Goal: Find specific page/section: Find specific page/section

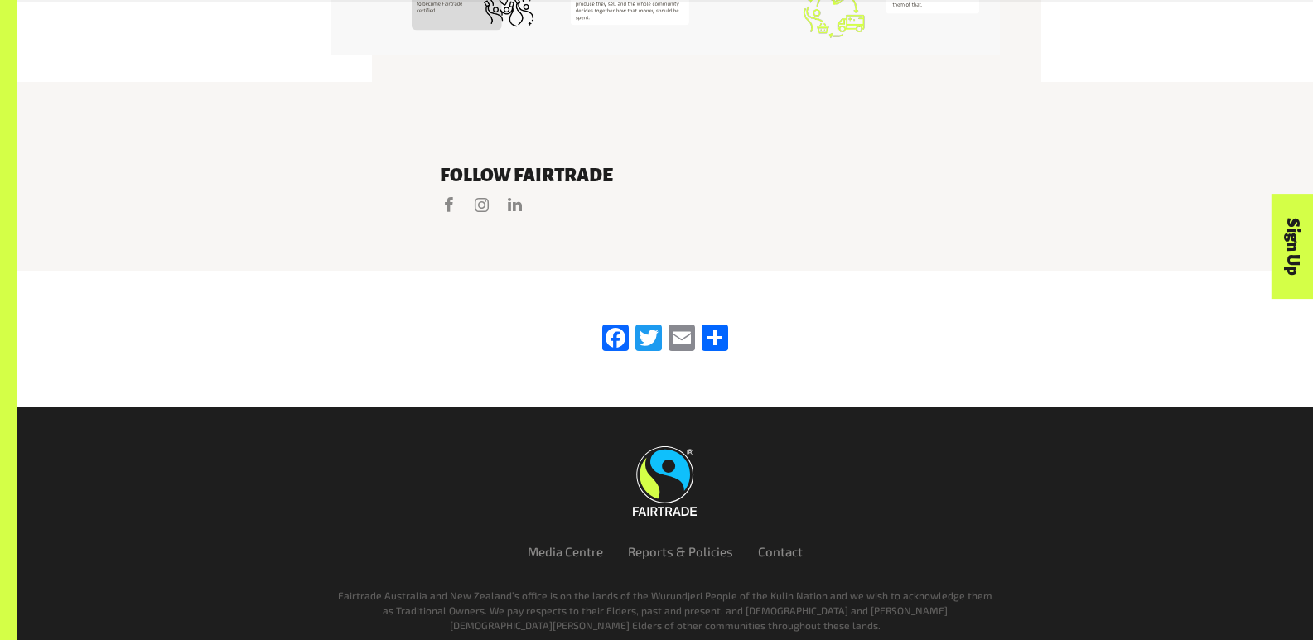
scroll to position [3551, 0]
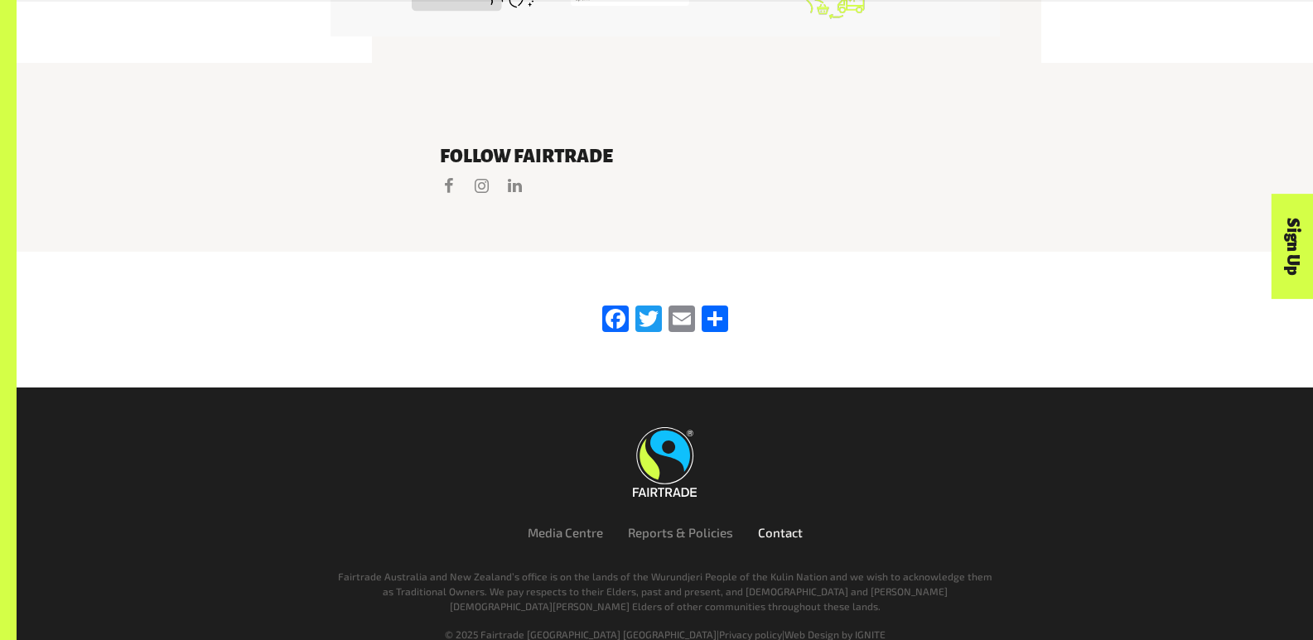
click at [777, 525] on link "Contact" at bounding box center [780, 532] width 45 height 15
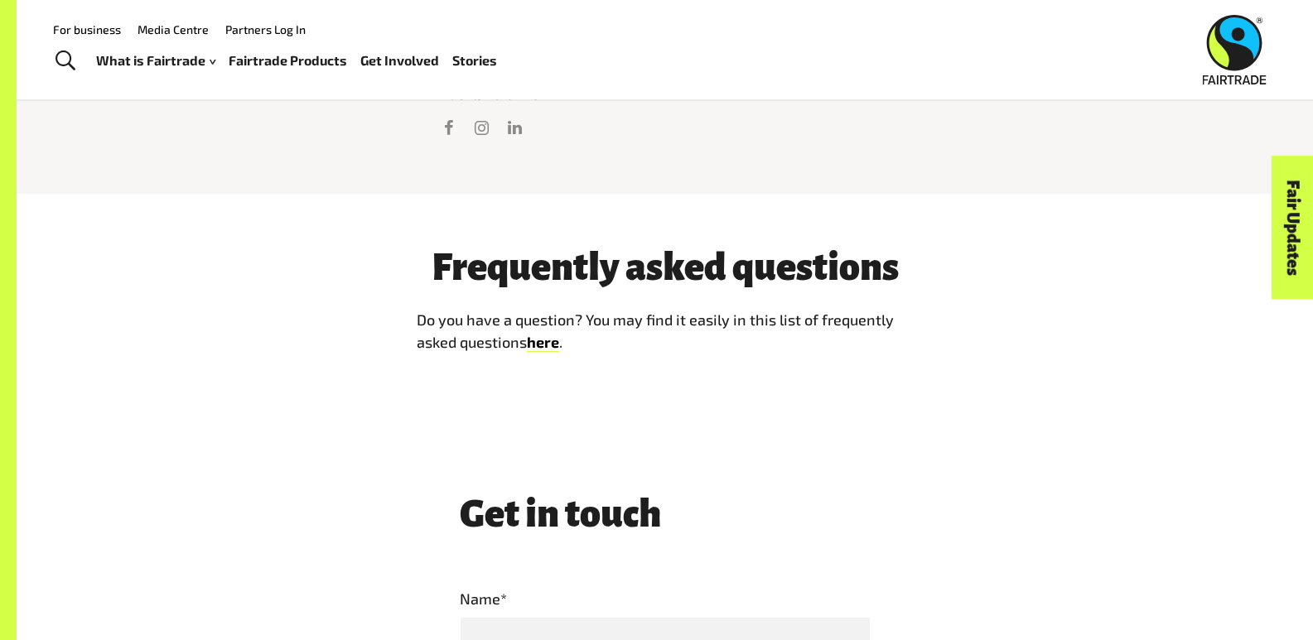
scroll to position [1242, 0]
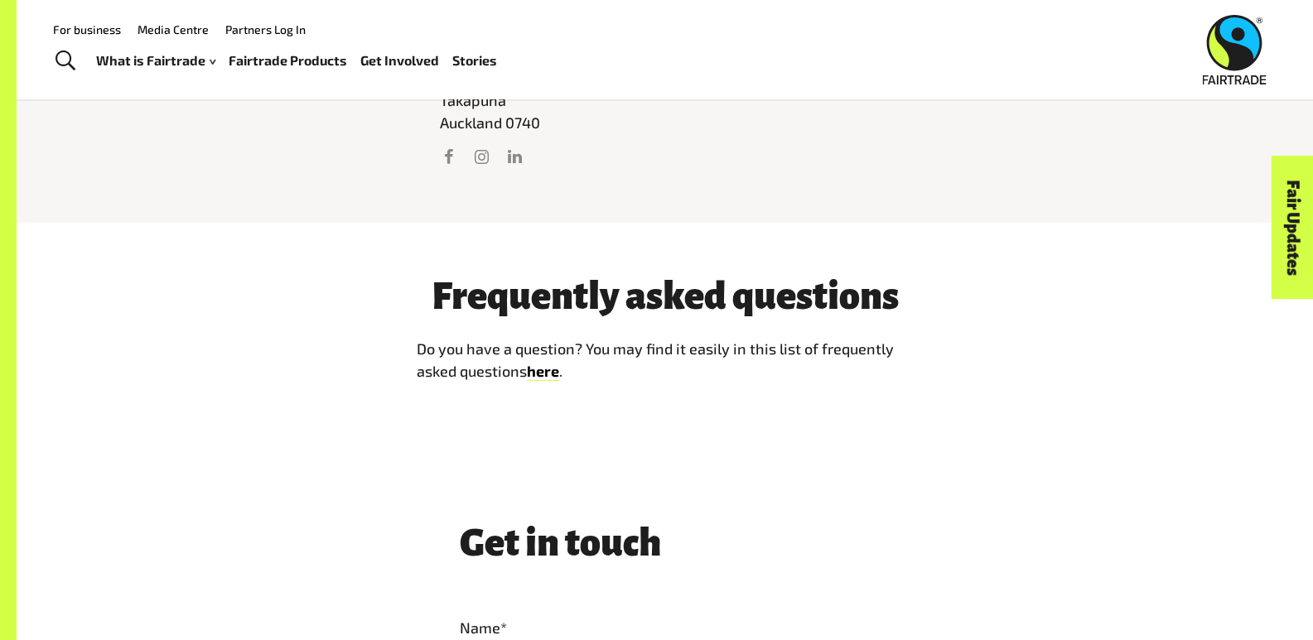
click at [279, 66] on link "Fairtrade Products" at bounding box center [288, 61] width 118 height 24
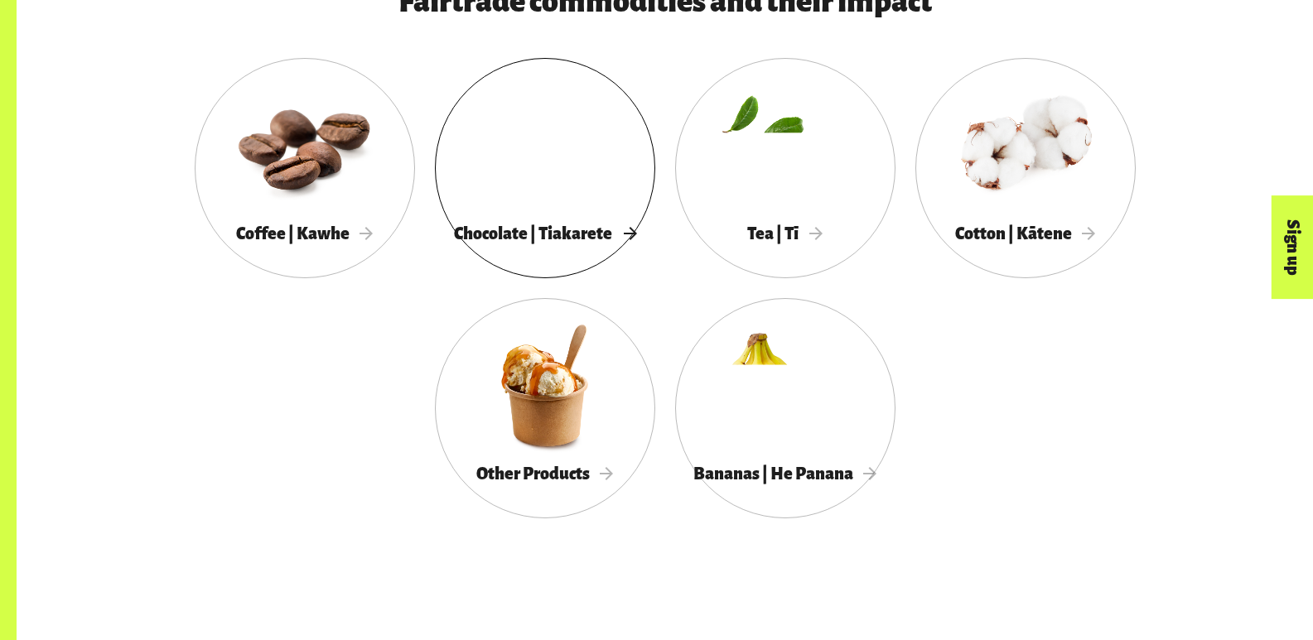
scroll to position [994, 0]
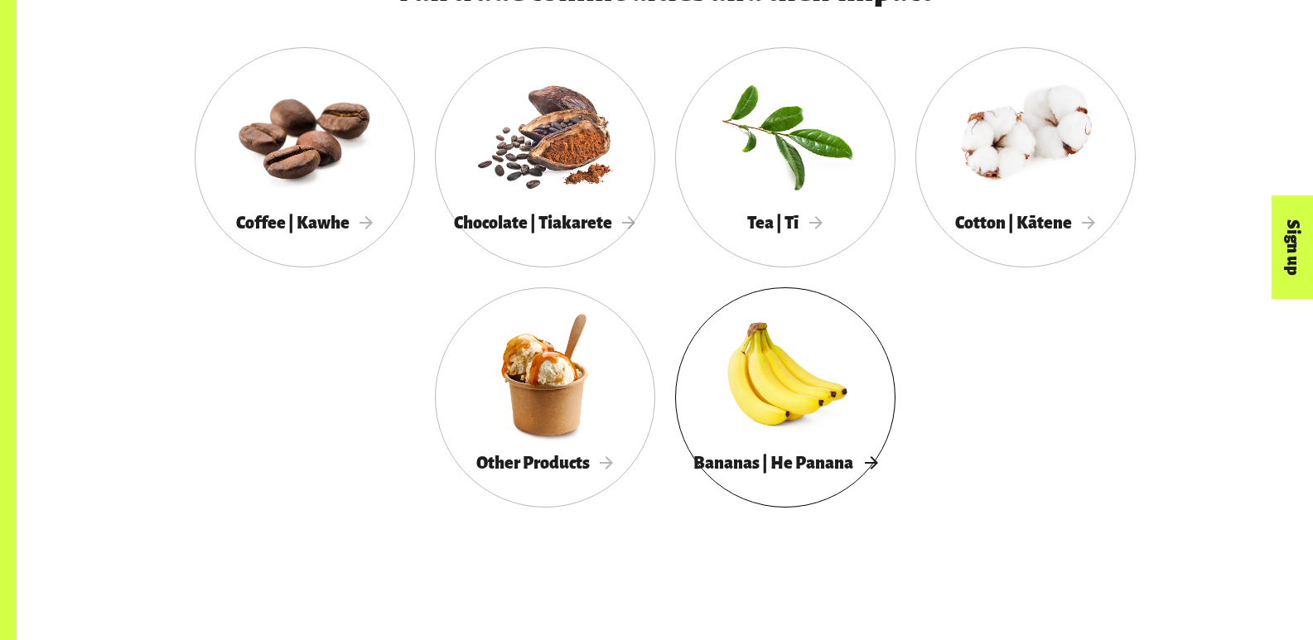
click at [757, 376] on div at bounding box center [785, 374] width 220 height 143
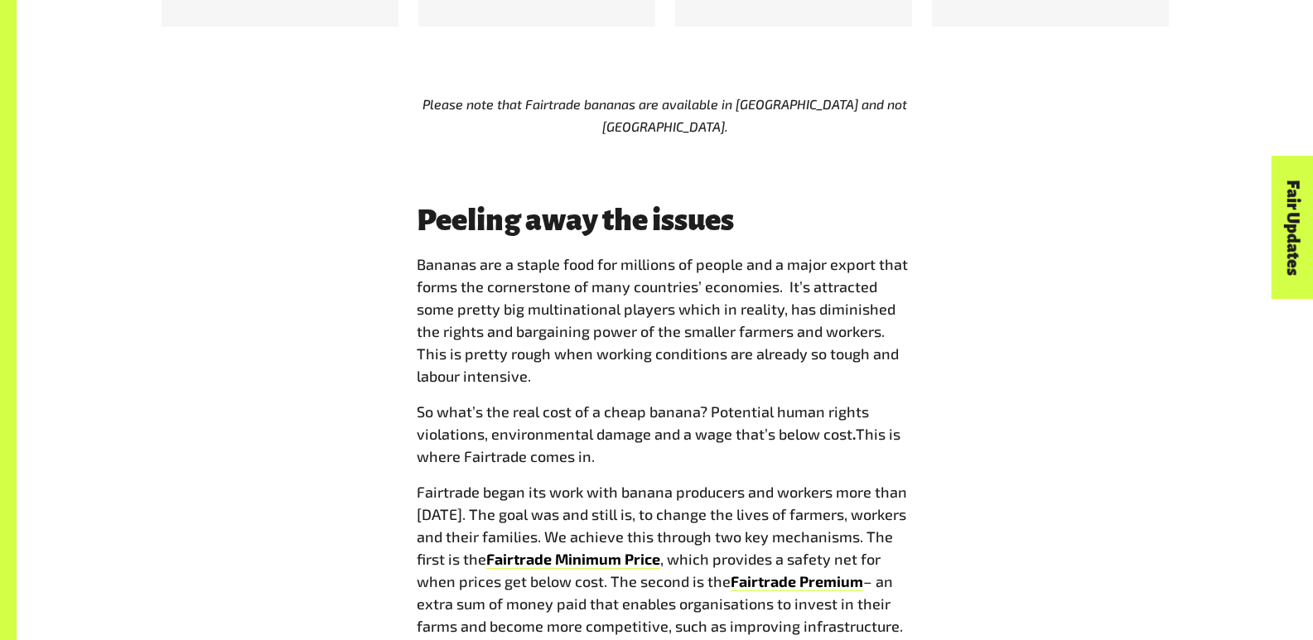
scroll to position [1408, 0]
